Goal: Task Accomplishment & Management: Use online tool/utility

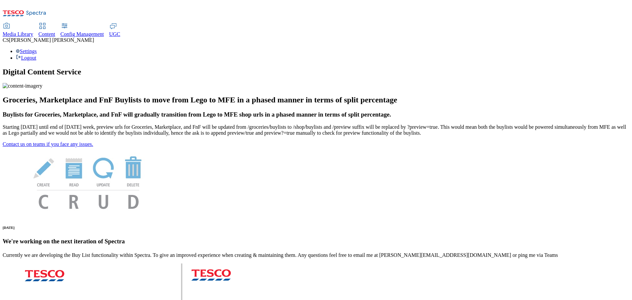
click at [121, 31] on span "UGC" at bounding box center [114, 34] width 11 height 6
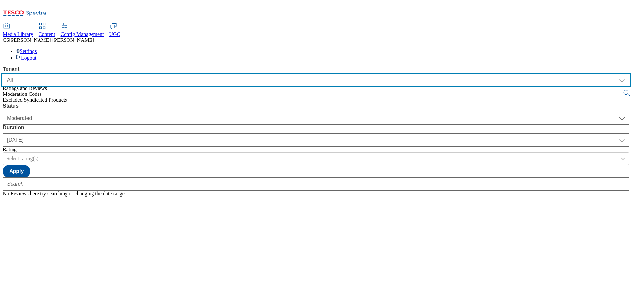
click at [39, 75] on select "ALL All CE CONFIG-CZ CONFIG-HU CONFIG-IE CONFIG-ROI CONFIG-SK CONFIG-TEST CONFI…" at bounding box center [316, 80] width 627 height 11
select select "ghs-uk"
click at [3, 75] on select "ALL All CE CONFIG-CZ CONFIG-HU CONFIG-IE CONFIG-ROI CONFIG-SK CONFIG-TEST CONFI…" at bounding box center [316, 80] width 627 height 11
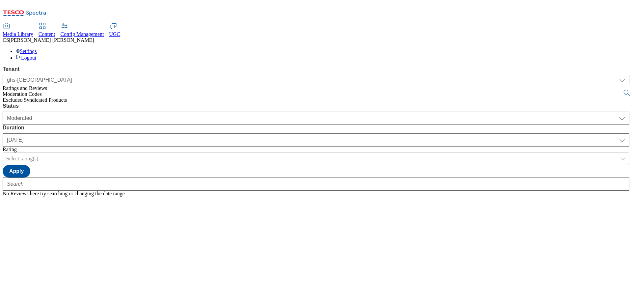
click at [28, 97] on span "Excluded Syndicated Products" at bounding box center [35, 100] width 65 height 6
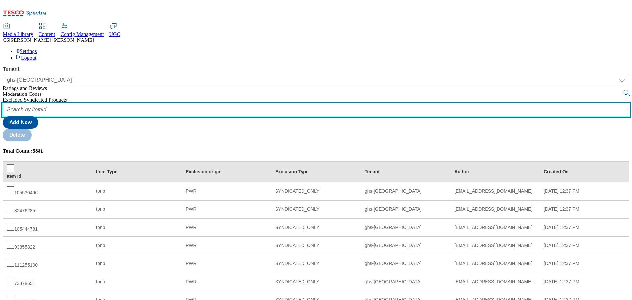
click at [107, 103] on input "text" at bounding box center [316, 109] width 627 height 13
paste input "87586498"
type input "87586498"
click at [623, 90] on button "submit" at bounding box center [627, 93] width 9 height 7
